Goal: Find specific page/section: Find specific page/section

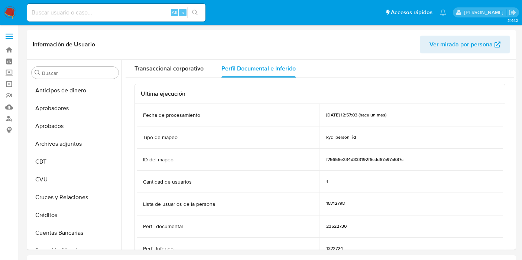
select select "10"
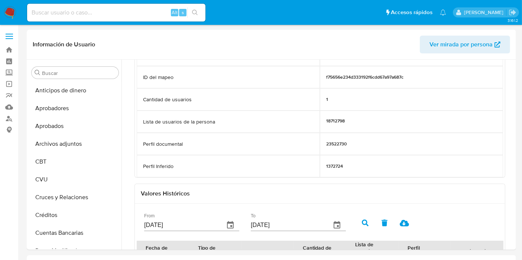
click at [134, 13] on input at bounding box center [116, 13] width 178 height 10
paste input "529986824"
type input "529986824"
click at [94, 19] on div "529986824 Alt s" at bounding box center [116, 13] width 178 height 18
click at [90, 13] on input "529986824" at bounding box center [116, 13] width 178 height 10
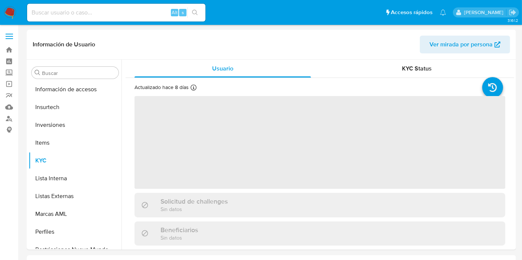
scroll to position [385, 0]
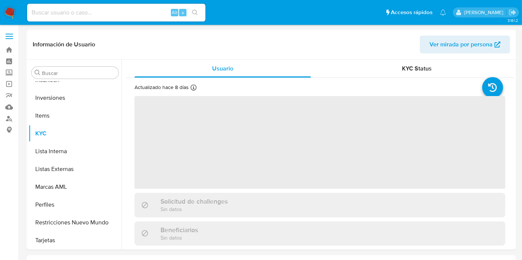
select select "10"
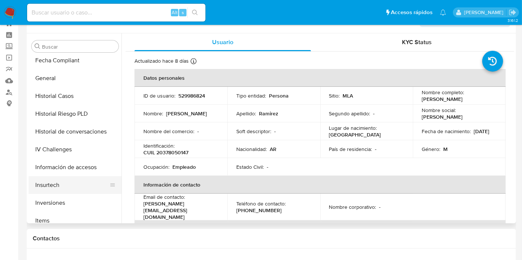
scroll to position [186, 0]
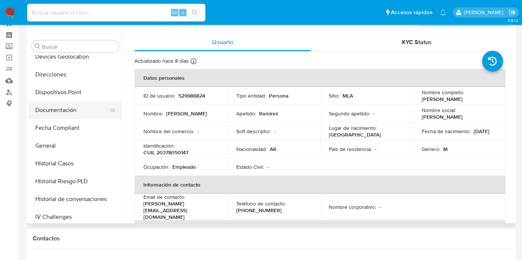
click at [64, 110] on button "Documentación" at bounding box center [72, 110] width 87 height 18
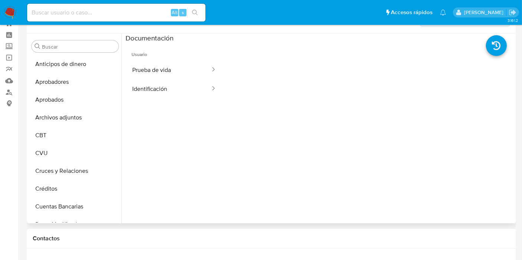
scroll to position [0, 0]
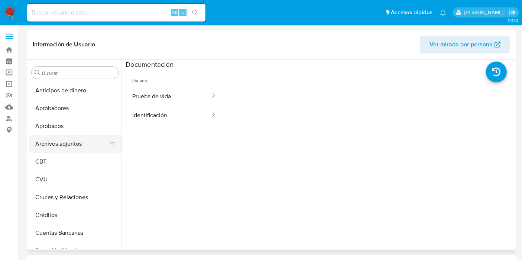
click at [70, 152] on button "Archivos adjuntos" at bounding box center [72, 144] width 87 height 18
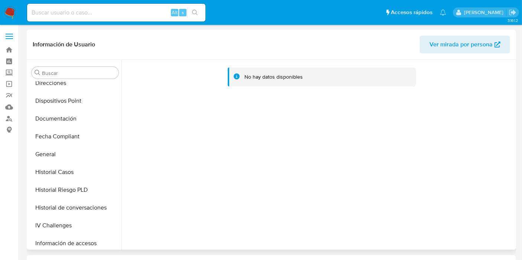
scroll to position [204, 0]
click at [65, 168] on button "Historial Casos" at bounding box center [72, 172] width 87 height 18
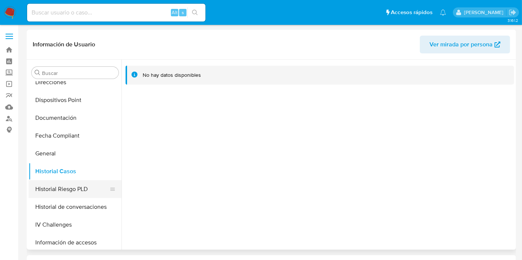
click at [58, 194] on button "Historial Riesgo PLD" at bounding box center [72, 190] width 87 height 18
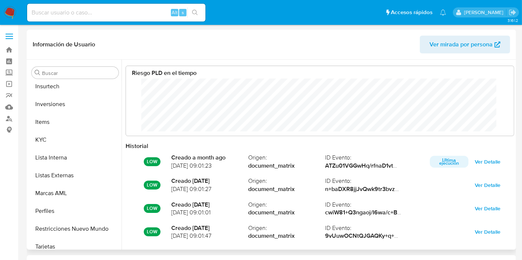
scroll to position [385, 0]
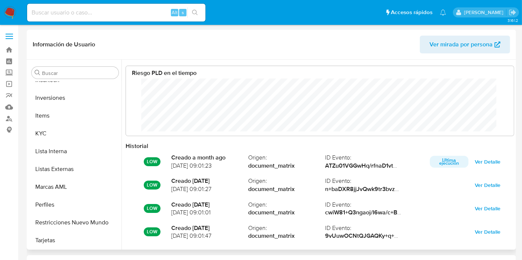
click at [58, 194] on button "Marcas AML" at bounding box center [75, 187] width 93 height 18
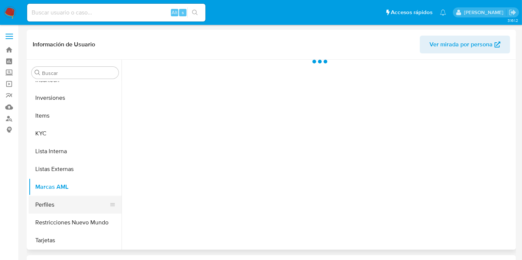
click at [58, 201] on button "Perfiles" at bounding box center [72, 205] width 87 height 18
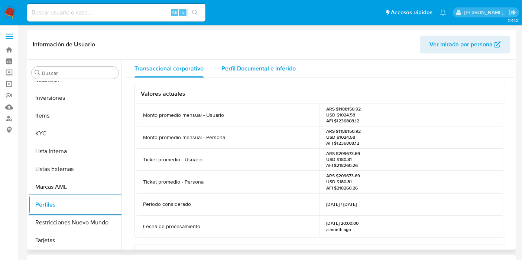
click at [246, 69] on span "Perfil Documental e Inferido" at bounding box center [258, 68] width 74 height 9
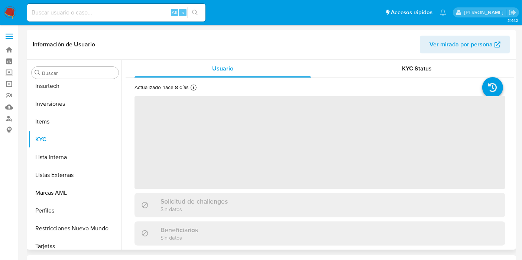
scroll to position [385, 0]
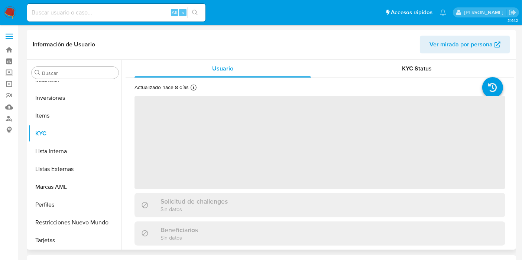
select select "10"
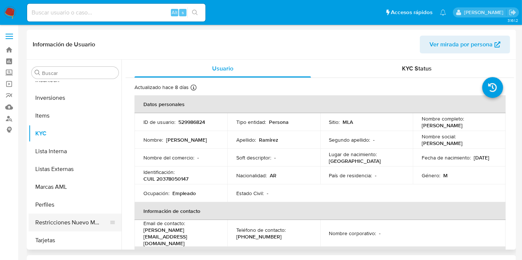
click at [63, 218] on button "Restricciones Nuevo Mundo" at bounding box center [72, 223] width 87 height 18
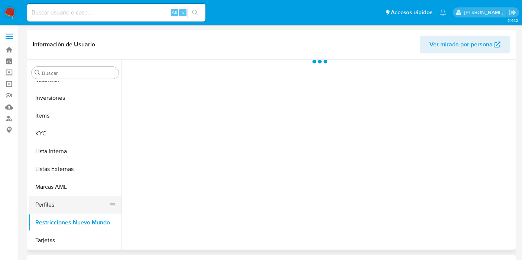
click at [57, 210] on button "Perfiles" at bounding box center [72, 205] width 87 height 18
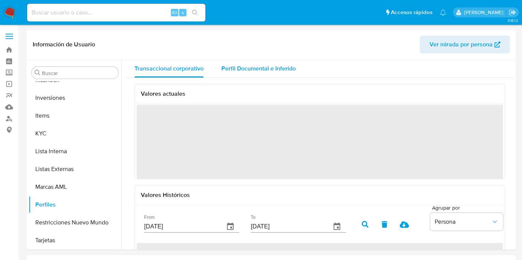
click at [272, 69] on span "Perfil Documental e Inferido" at bounding box center [258, 68] width 74 height 9
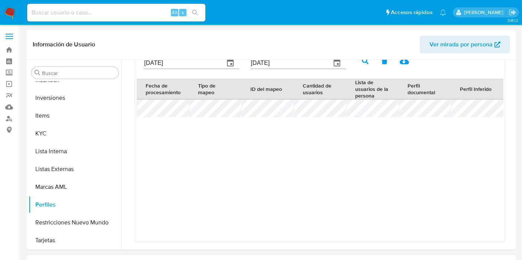
scroll to position [164, 0]
click at [367, 155] on div "Fecha de procesamiento Tipo de mapeo ID del mapeo Cantidad de usuarios Lista de…" at bounding box center [320, 159] width 366 height 163
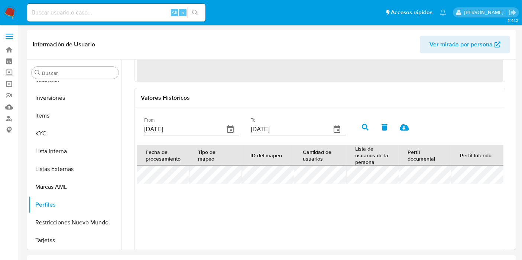
scroll to position [0, 0]
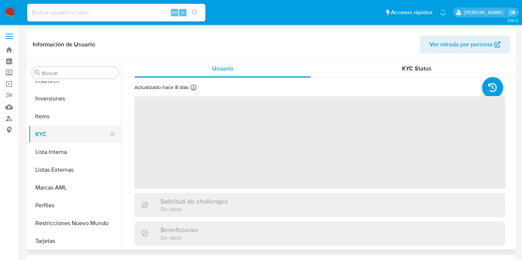
scroll to position [385, 0]
select select "10"
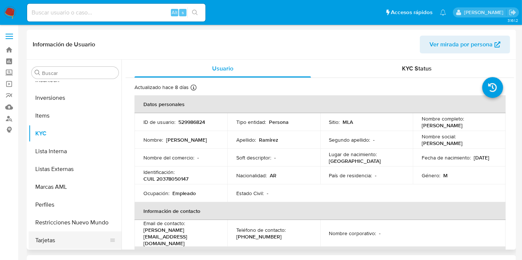
click at [66, 233] on button "Tarjetas" at bounding box center [72, 241] width 87 height 18
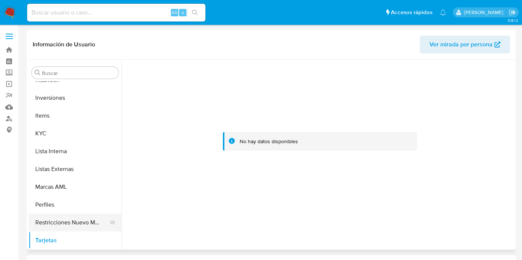
click at [51, 227] on button "Restricciones Nuevo Mundo" at bounding box center [72, 223] width 87 height 18
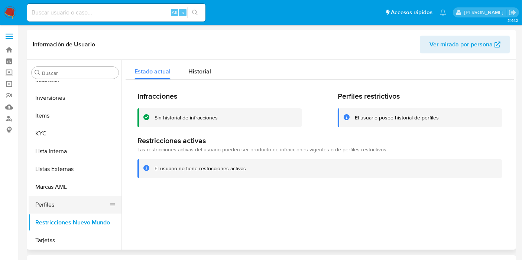
click at [63, 211] on button "Perfiles" at bounding box center [72, 205] width 87 height 18
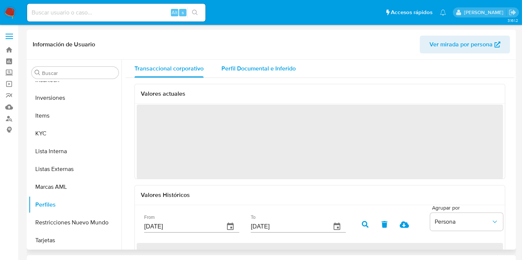
click at [260, 66] on span "Perfil Documental e Inferido" at bounding box center [258, 68] width 74 height 9
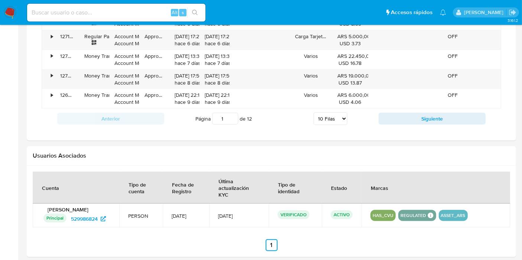
scroll to position [716, 0]
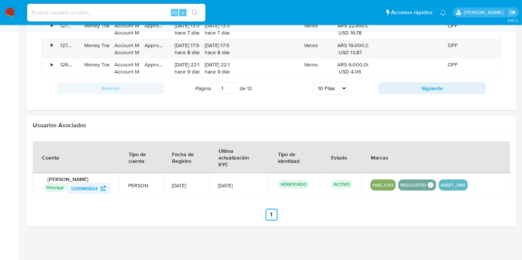
click at [90, 187] on span "529986824" at bounding box center [84, 189] width 27 height 12
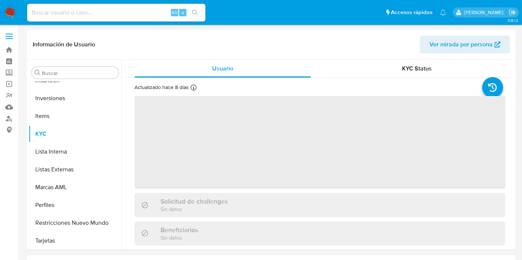
scroll to position [385, 0]
select select "10"
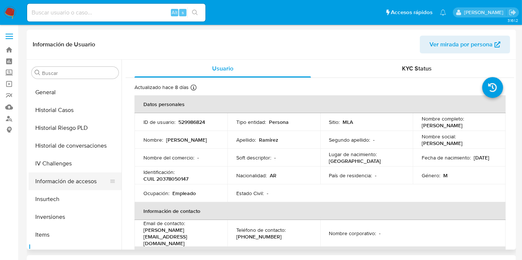
scroll to position [265, 0]
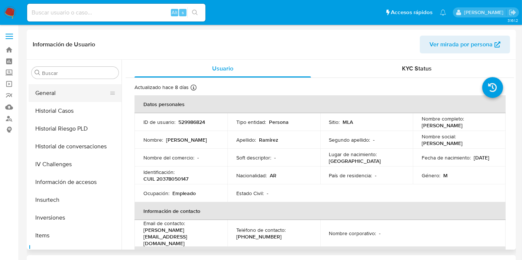
click at [56, 92] on button "General" at bounding box center [72, 93] width 87 height 18
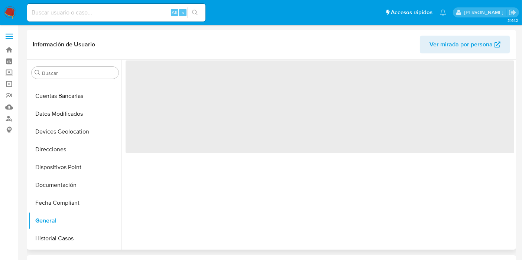
scroll to position [137, 0]
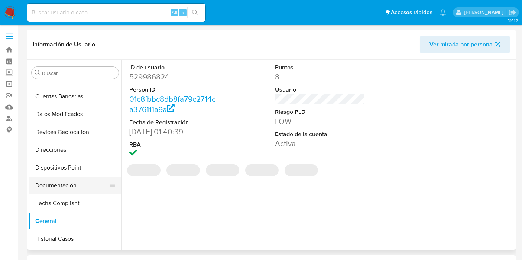
click at [59, 187] on button "Documentación" at bounding box center [72, 186] width 87 height 18
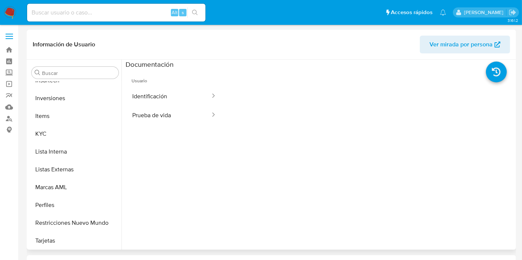
scroll to position [385, 0]
click at [58, 208] on button "Perfiles" at bounding box center [72, 205] width 87 height 18
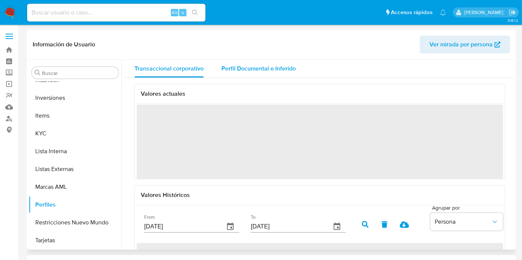
click at [273, 62] on div "Perfil Documental e Inferido" at bounding box center [258, 69] width 74 height 18
